Goal: Communication & Community: Participate in discussion

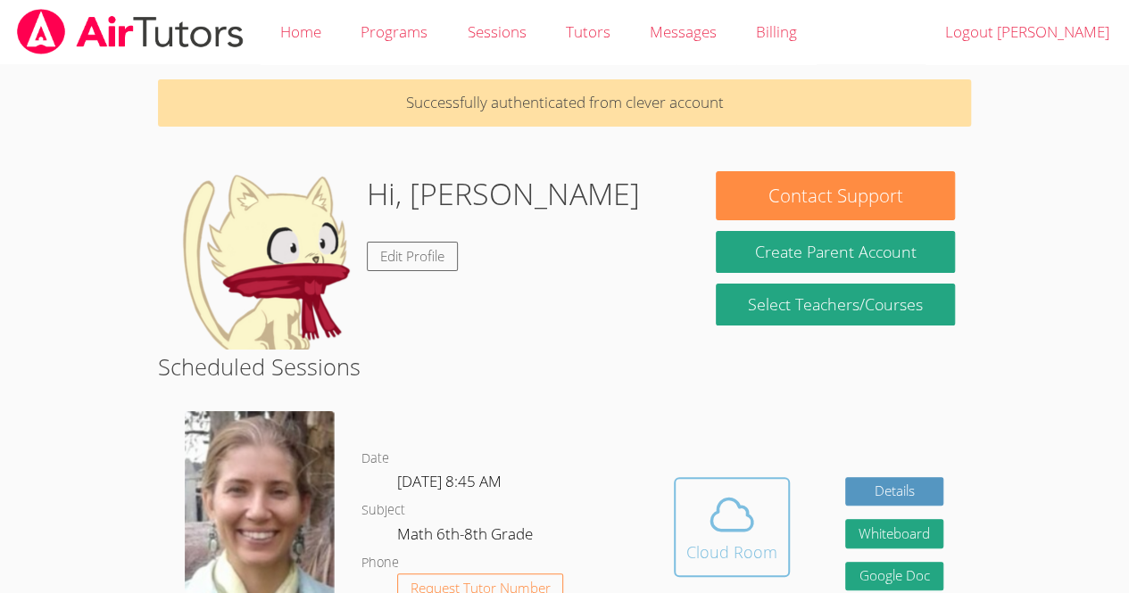
click at [716, 508] on icon at bounding box center [731, 514] width 41 height 31
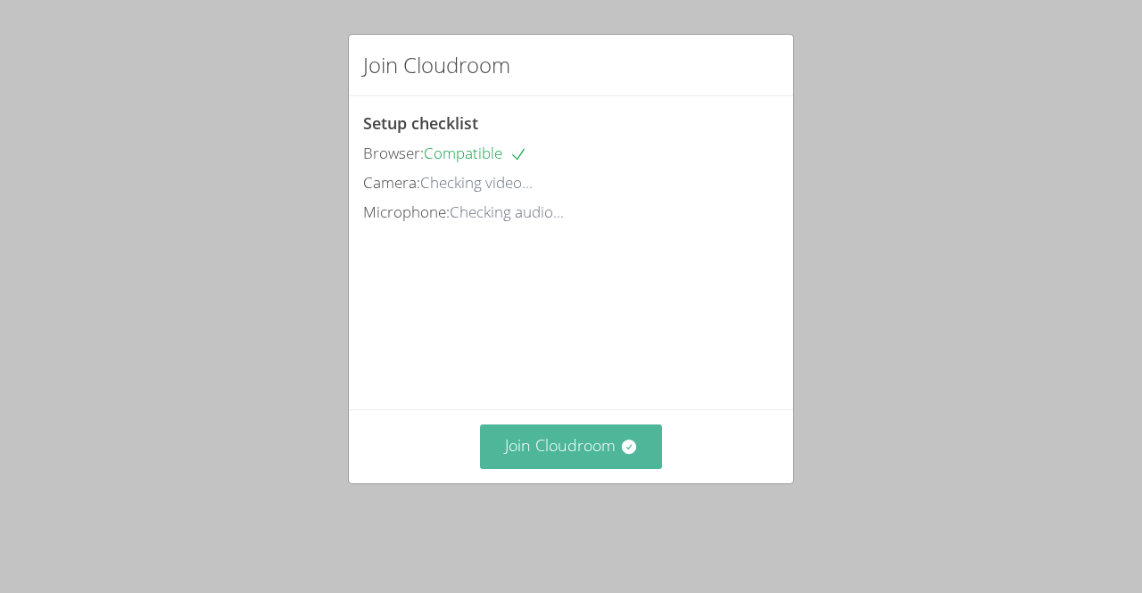
click at [569, 469] on button "Join Cloudroom" at bounding box center [571, 447] width 183 height 44
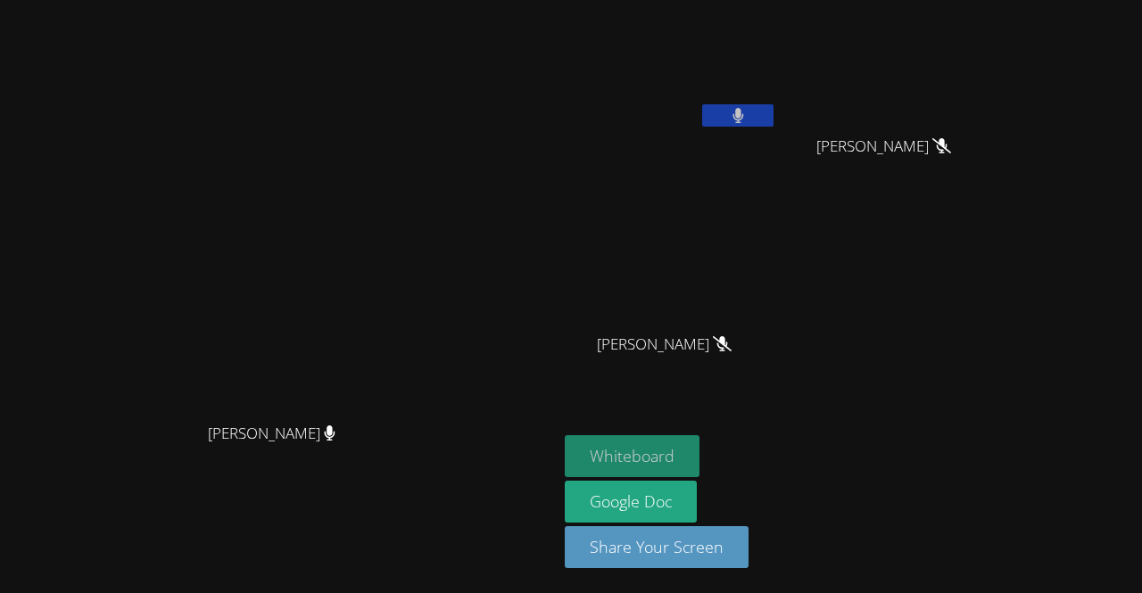
click at [700, 444] on button "Whiteboard" at bounding box center [632, 457] width 135 height 42
click at [414, 540] on div "Diana Andrade Diana Andrade" at bounding box center [278, 296] width 543 height 579
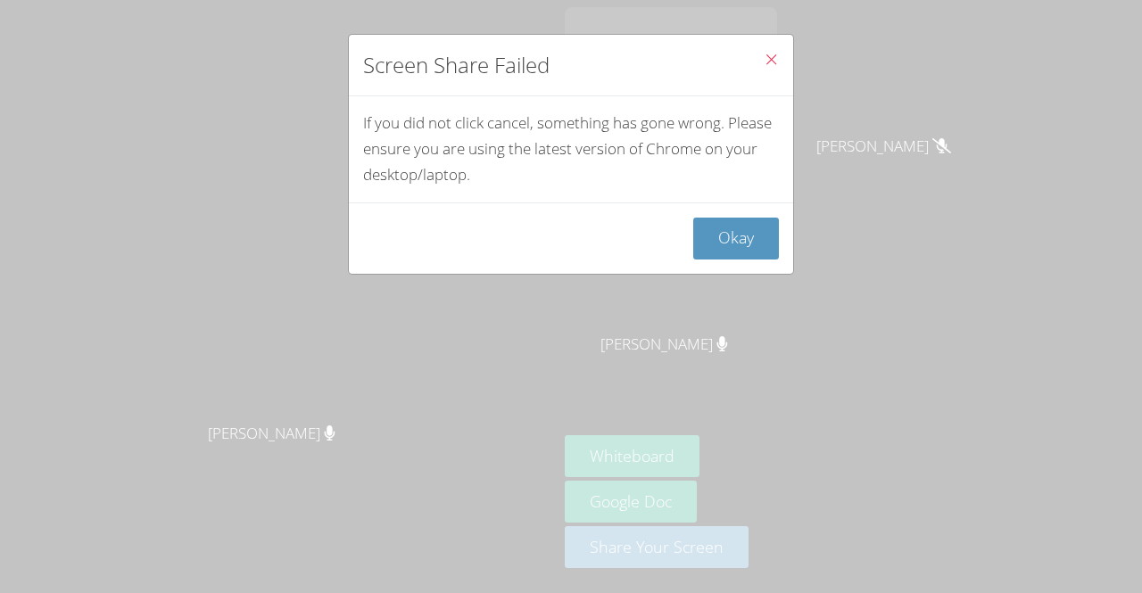
click at [764, 66] on icon "Close" at bounding box center [771, 59] width 15 height 15
click at [765, 59] on icon "Close" at bounding box center [771, 59] width 15 height 15
click at [732, 236] on button "Okay" at bounding box center [736, 239] width 86 height 42
click at [743, 379] on div "Screen Share Failed If you did not click cancel, something has gone wrong. Plea…" at bounding box center [571, 296] width 1142 height 593
click at [764, 62] on icon "Close" at bounding box center [771, 59] width 15 height 15
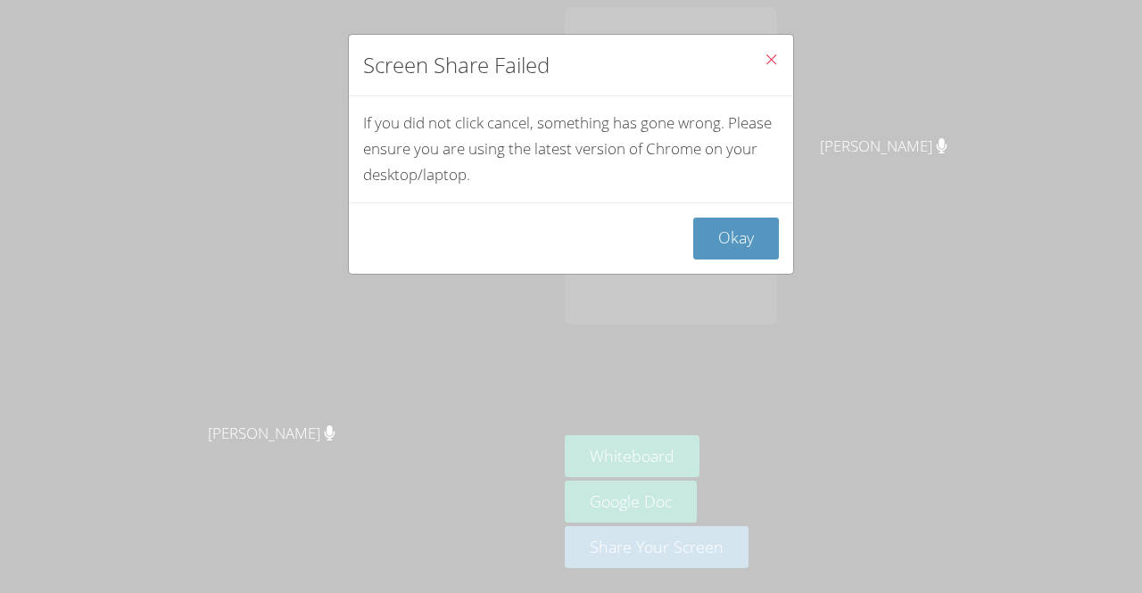
click at [764, 62] on icon "Close" at bounding box center [771, 59] width 15 height 15
click at [764, 55] on icon "Close" at bounding box center [771, 59] width 15 height 15
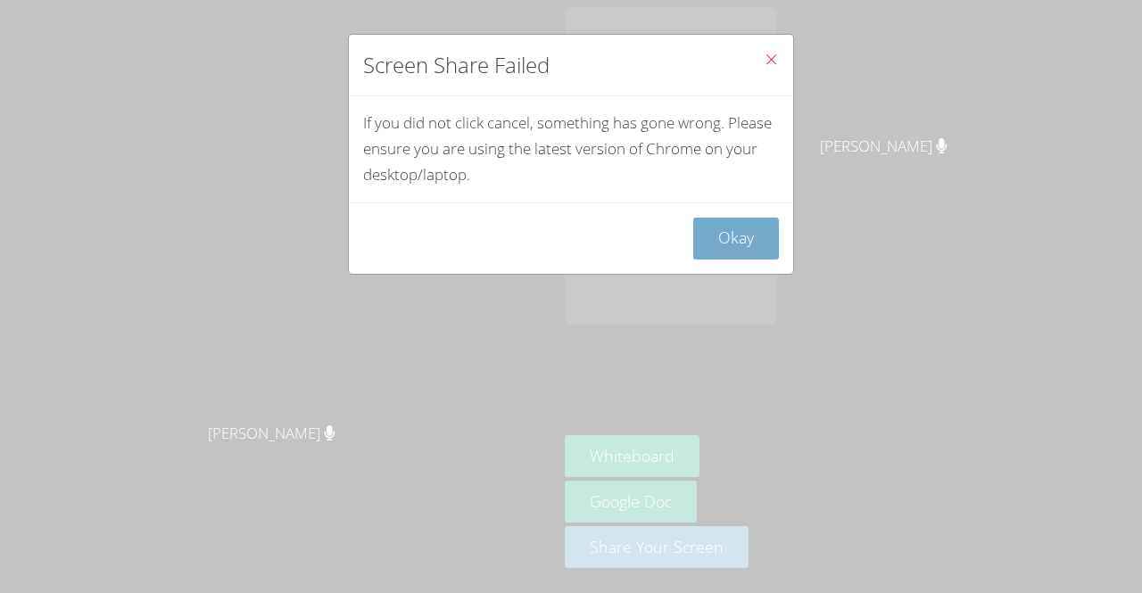
drag, startPoint x: 753, startPoint y: 55, endPoint x: 709, endPoint y: 245, distance: 195.1
click at [709, 245] on div "Screen Share Failed If you did not click cancel, something has gone wrong. Plea…" at bounding box center [571, 154] width 446 height 241
click at [710, 237] on button "Okay" at bounding box center [736, 239] width 86 height 42
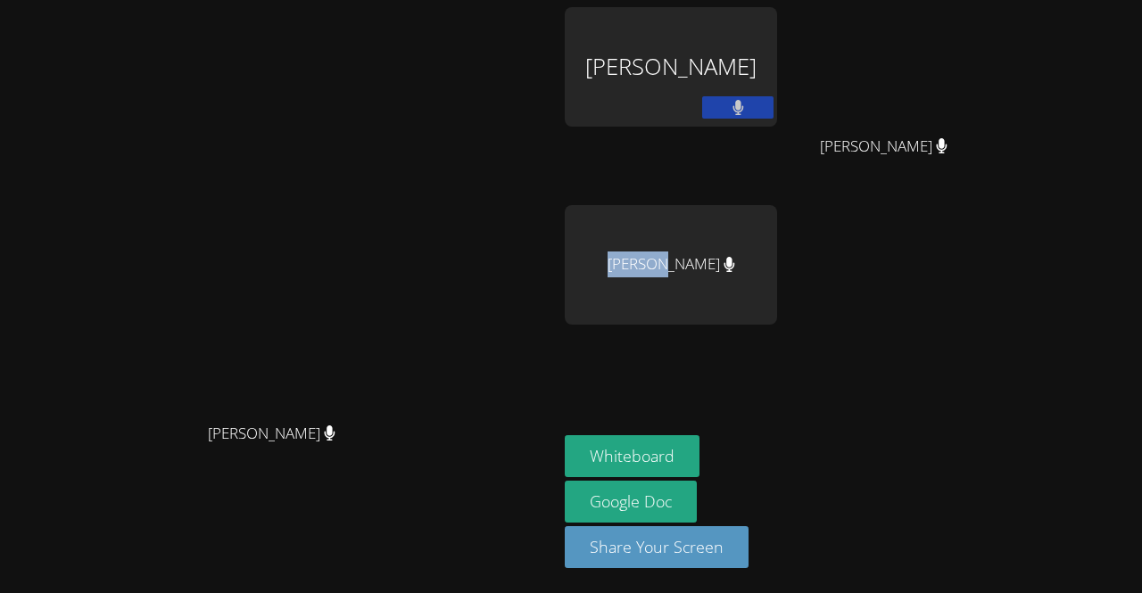
click at [710, 237] on div "Kerwin Tavarez Pena" at bounding box center [671, 265] width 212 height 120
click at [777, 51] on div "Oswaldo Lopez Lopez" at bounding box center [671, 67] width 212 height 120
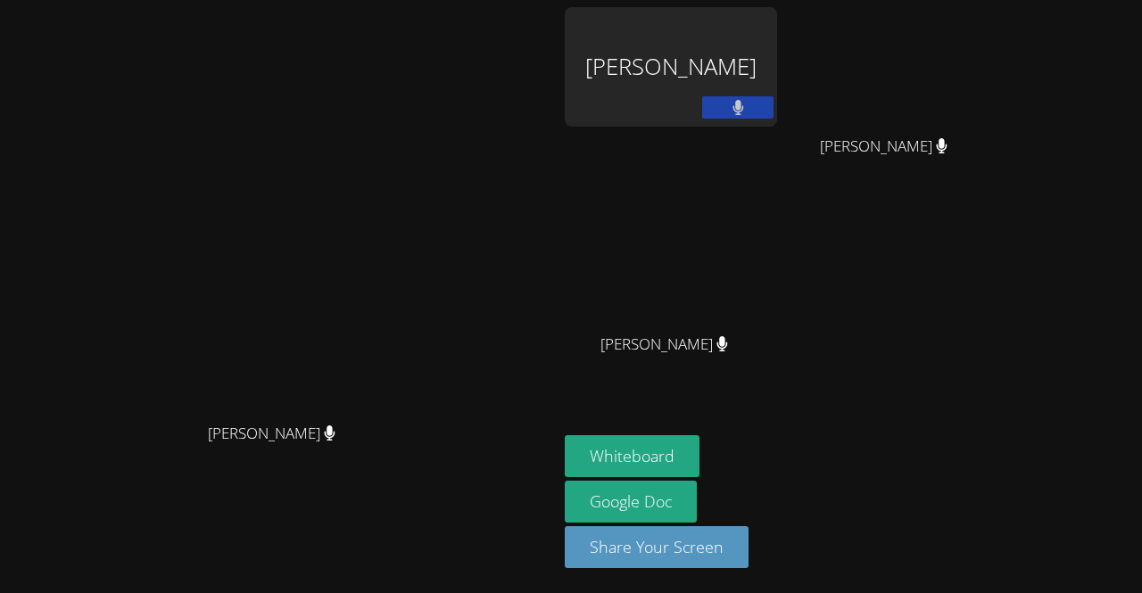
click at [777, 65] on div "Oswaldo Lopez Lopez" at bounding box center [671, 67] width 212 height 120
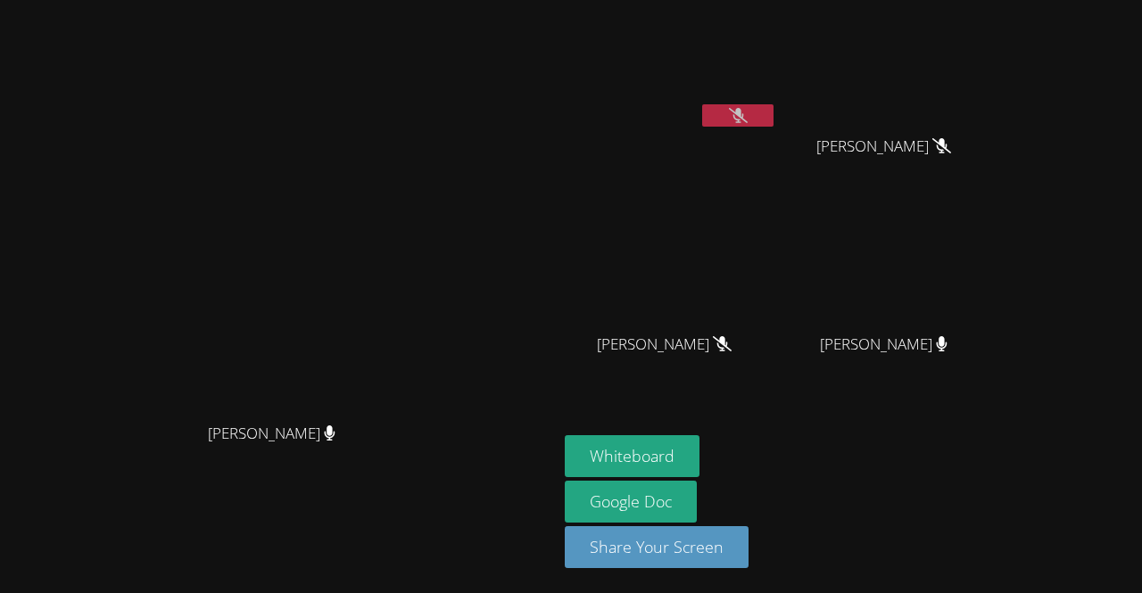
click at [748, 110] on icon at bounding box center [738, 115] width 19 height 15
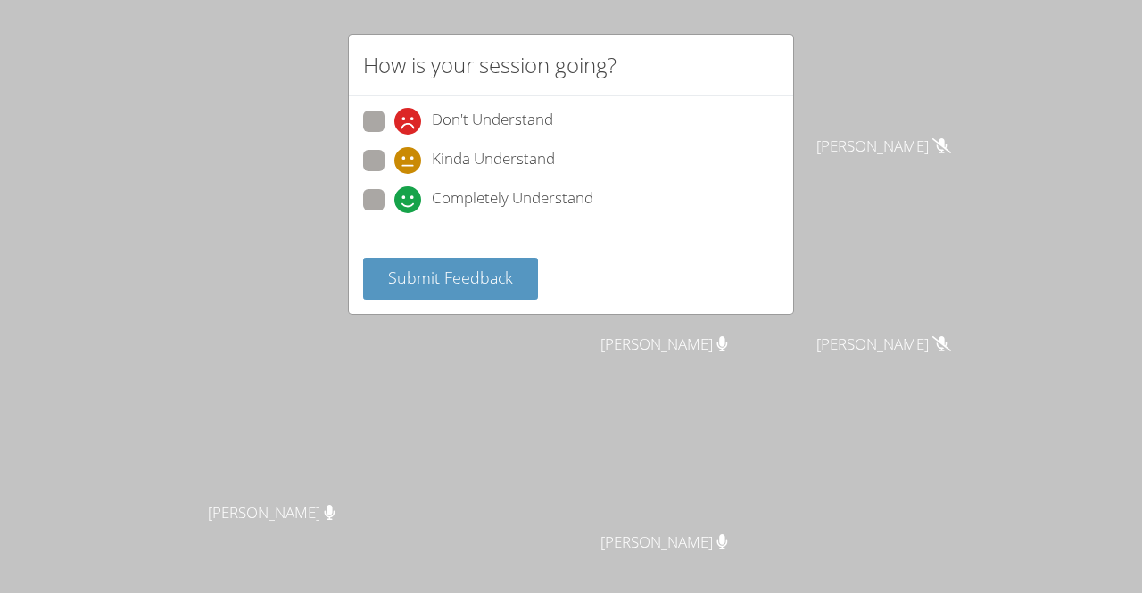
click at [394, 213] on span at bounding box center [394, 213] width 0 height 0
click at [394, 189] on input "Completely Understand" at bounding box center [401, 196] width 15 height 15
radio input "true"
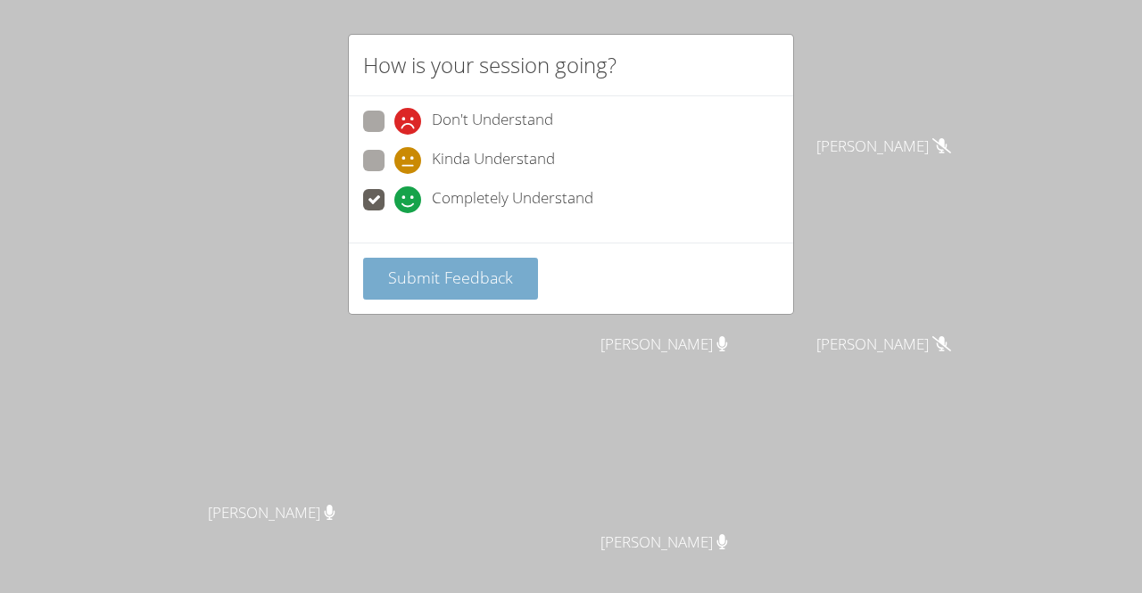
click at [453, 267] on span "Submit Feedback" at bounding box center [450, 277] width 125 height 21
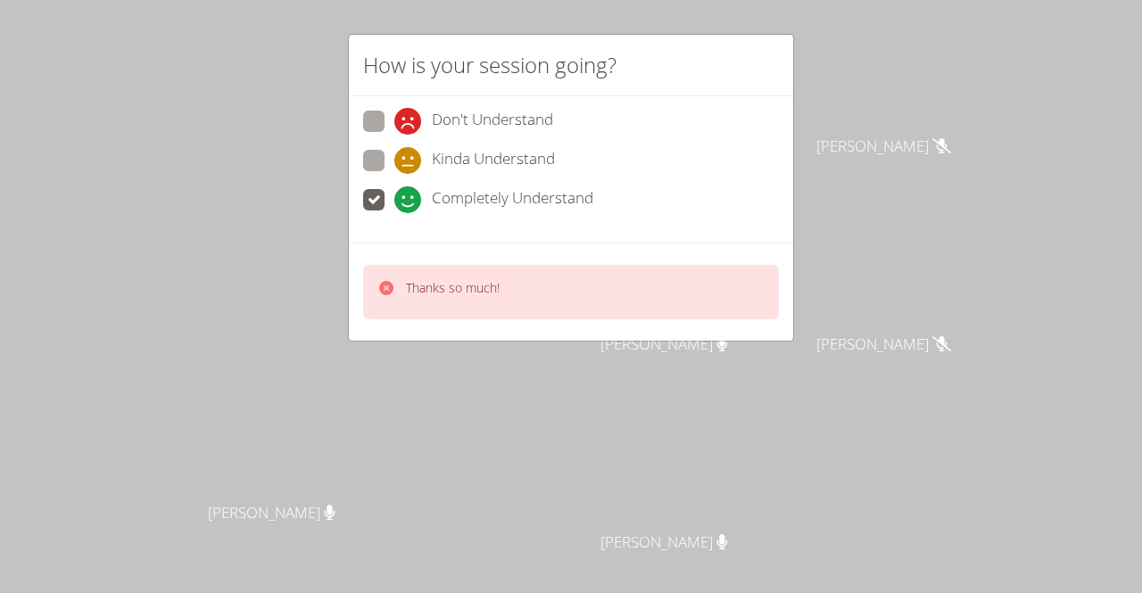
click at [368, 146] on div "Don't Understand Kinda Understand Completely Understand" at bounding box center [571, 166] width 416 height 111
click at [357, 129] on div "Don't Understand Kinda Understand Completely Understand" at bounding box center [571, 169] width 444 height 146
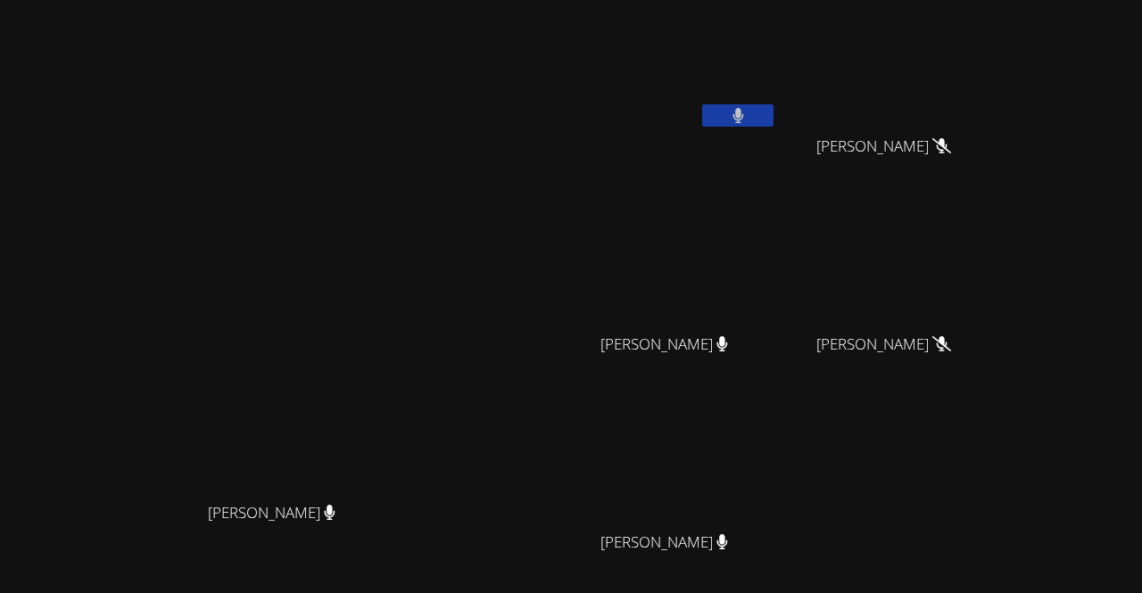
click at [777, 190] on div "Oswaldo Lopez Lopez" at bounding box center [671, 102] width 212 height 191
click at [774, 113] on button at bounding box center [737, 115] width 71 height 22
click at [760, 54] on video at bounding box center [671, 67] width 212 height 120
click at [774, 110] on button at bounding box center [737, 115] width 71 height 22
